Goal: Information Seeking & Learning: Learn about a topic

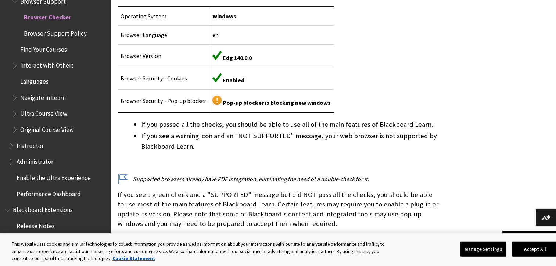
scroll to position [215, 0]
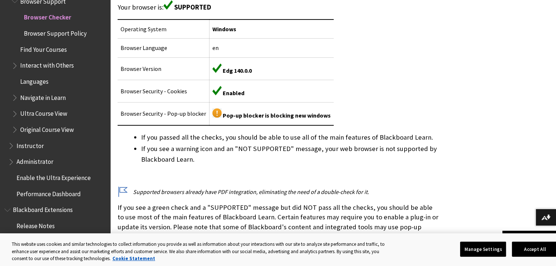
click at [167, 154] on li "If you see a warning icon and an "NOT SUPPORTED" message, your web browser is n…" at bounding box center [290, 154] width 299 height 21
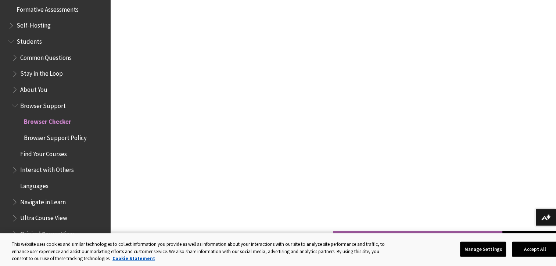
scroll to position [678, 0]
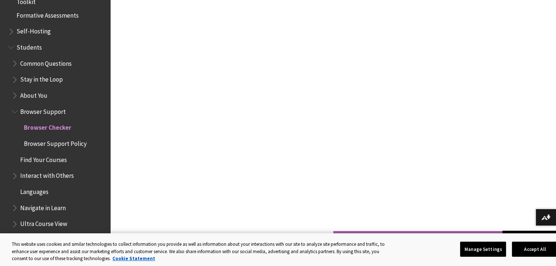
click at [54, 160] on span "Find Your Courses" at bounding box center [43, 159] width 47 height 10
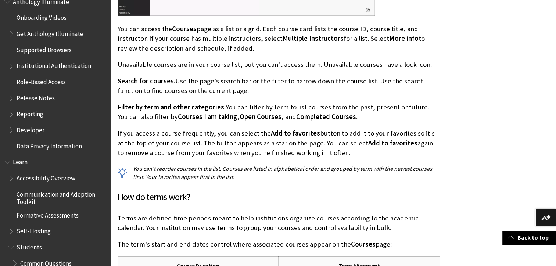
scroll to position [441, 0]
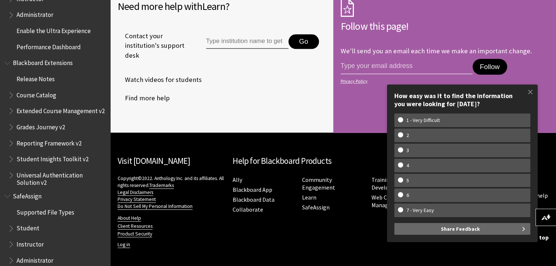
scroll to position [766, 0]
click at [530, 92] on span at bounding box center [530, 91] width 15 height 15
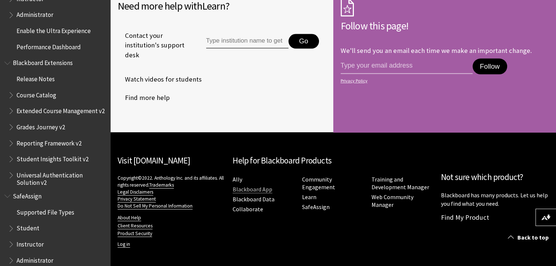
click at [241, 188] on link "Blackboard App" at bounding box center [253, 190] width 40 height 8
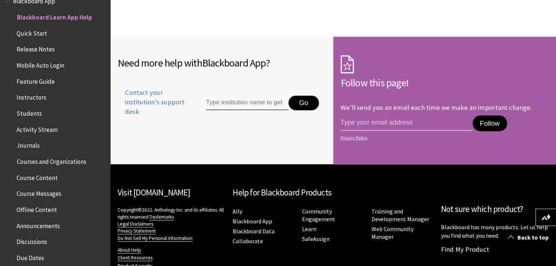
scroll to position [569, 0]
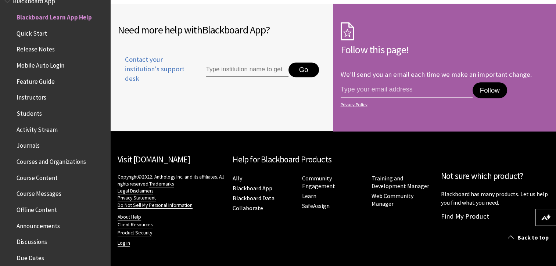
click at [147, 161] on link "Visit [DOMAIN_NAME]" at bounding box center [154, 159] width 72 height 11
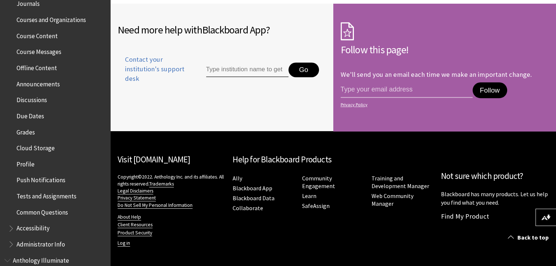
scroll to position [184, 0]
